Goal: Information Seeking & Learning: Learn about a topic

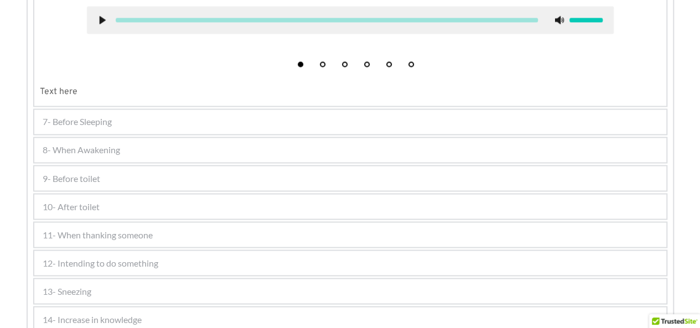
scroll to position [882, 0]
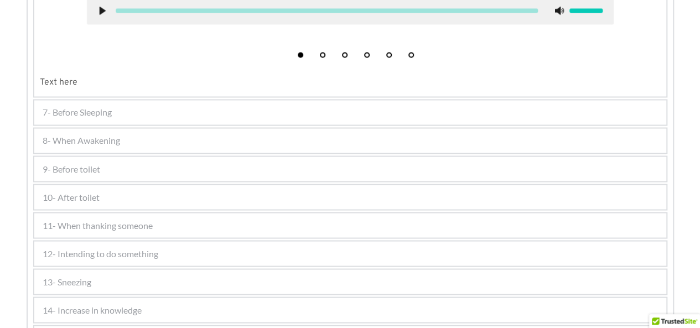
click at [481, 199] on div "10- After toilet" at bounding box center [350, 197] width 632 height 24
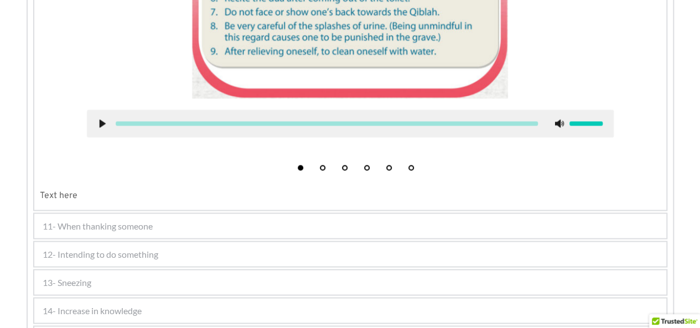
scroll to position [907, 0]
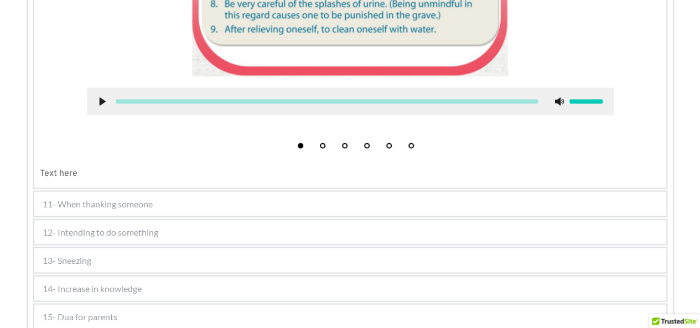
click at [422, 236] on div "12- Intending to do something" at bounding box center [350, 232] width 632 height 24
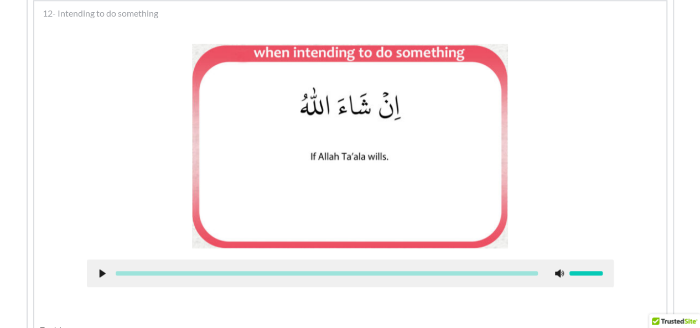
scroll to position [579, 0]
click at [385, 141] on picture at bounding box center [350, 146] width 316 height 205
click at [265, 54] on picture at bounding box center [350, 146] width 316 height 205
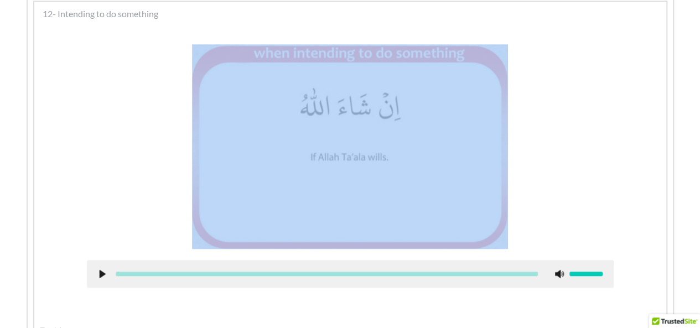
click at [296, 44] on picture at bounding box center [350, 146] width 316 height 205
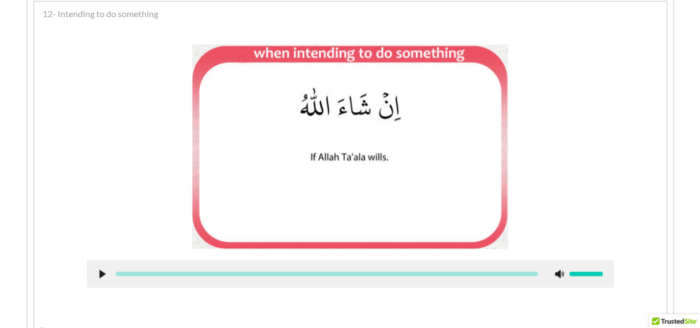
click at [292, 53] on picture at bounding box center [350, 146] width 316 height 205
click at [66, 12] on span "12- Intending to do something" at bounding box center [101, 13] width 116 height 13
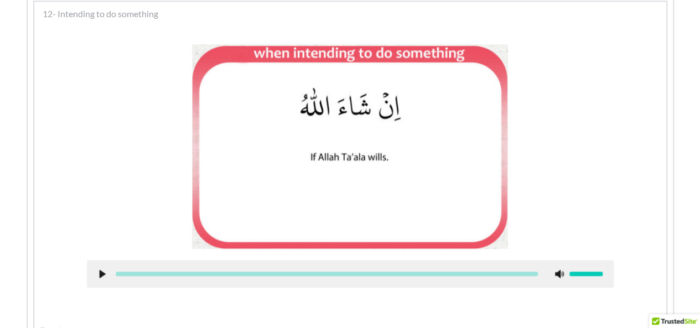
click at [66, 12] on span "12- Intending to do something" at bounding box center [101, 13] width 116 height 13
click at [132, 14] on span "12- Intending to do something" at bounding box center [101, 13] width 116 height 13
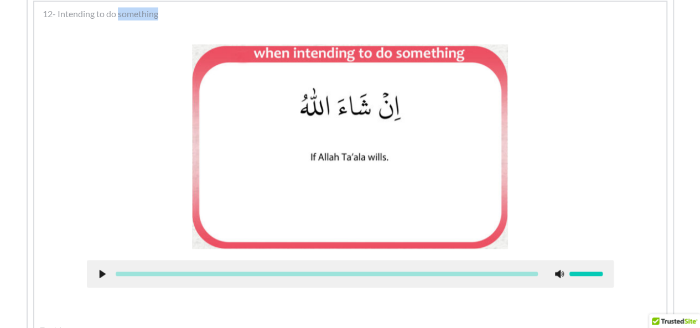
click at [132, 14] on span "12- Intending to do something" at bounding box center [101, 13] width 116 height 13
copy div "12- Intending to do something"
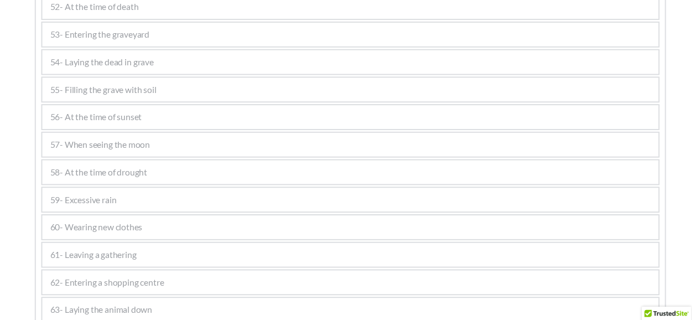
scroll to position [2184, 0]
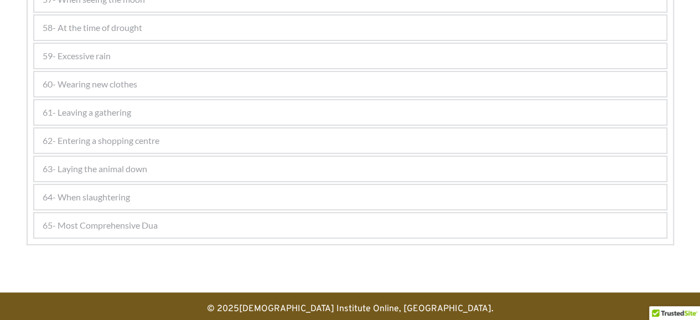
click at [362, 73] on div "60- Wearing new clothes" at bounding box center [350, 84] width 632 height 24
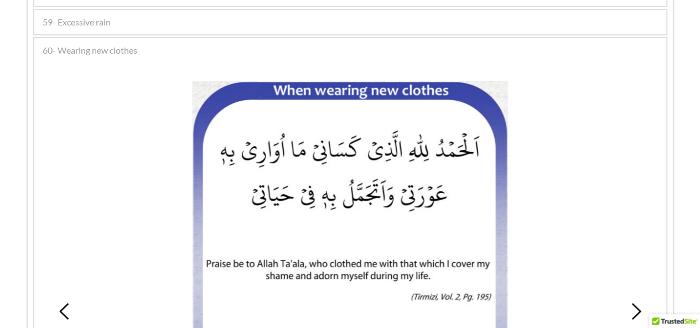
scroll to position [1908, 0]
